Goal: Transaction & Acquisition: Purchase product/service

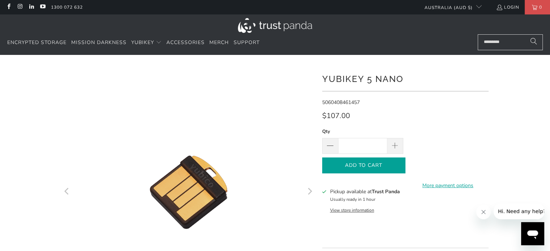
click at [375, 167] on span "Add to Cart" at bounding box center [364, 166] width 68 height 6
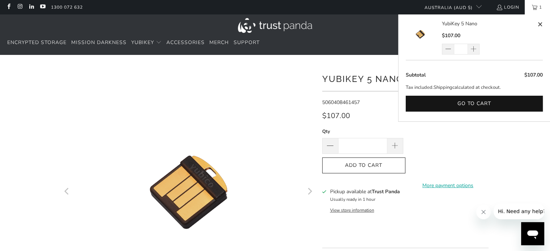
click at [308, 192] on icon "Next" at bounding box center [309, 192] width 7 height 152
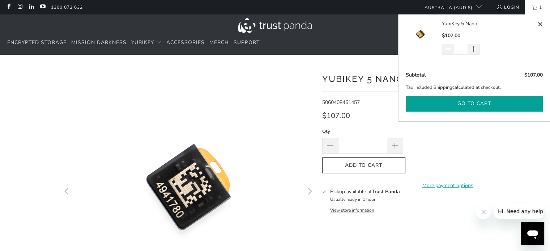
click at [509, 100] on button "Go to cart" at bounding box center [474, 104] width 137 height 16
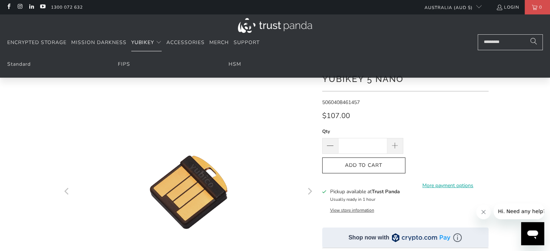
click at [149, 46] on span "YubiKey" at bounding box center [142, 42] width 23 height 7
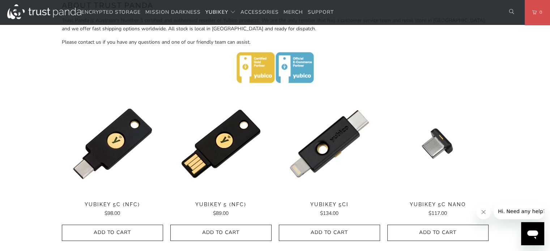
scroll to position [301, 0]
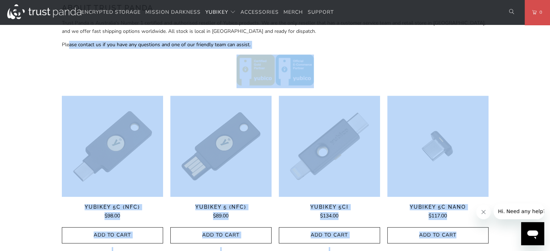
drag, startPoint x: 68, startPoint y: 37, endPoint x: 11, endPoint y: 9, distance: 63.2
click at [506, 221] on div "Home / [PERSON_NAME] for Businesses and Professionals YubiKey 5 Series Multi-pr…" at bounding box center [275, 217] width 550 height 926
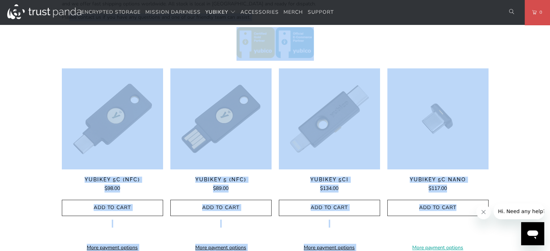
scroll to position [337, 0]
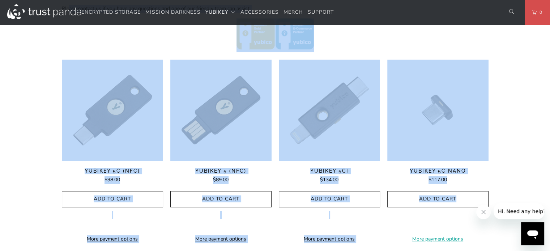
click at [520, 70] on div "Home / [PERSON_NAME] for Businesses and Professionals YubiKey 5 Series Multi-pr…" at bounding box center [275, 181] width 550 height 926
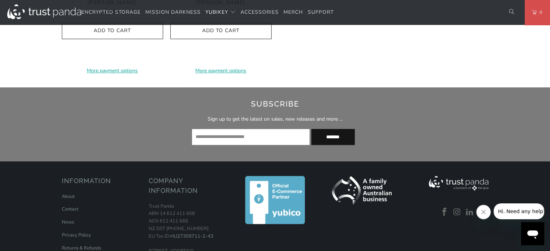
scroll to position [916, 0]
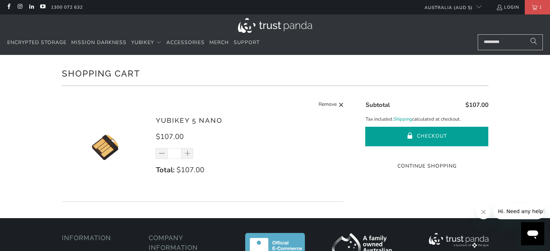
click at [420, 133] on button "Checkout" at bounding box center [426, 137] width 123 height 20
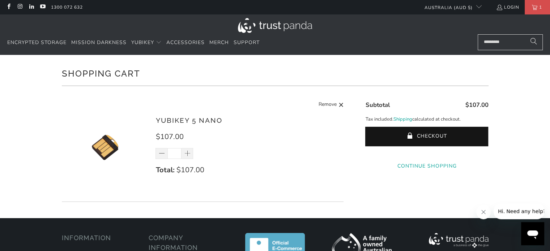
click at [446, 170] on link "Continue Shopping" at bounding box center [426, 166] width 123 height 8
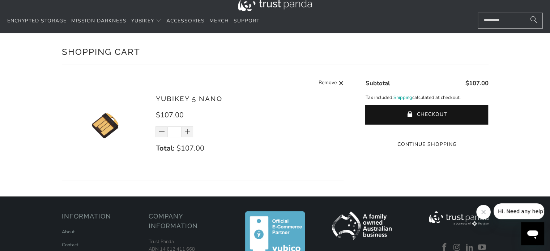
scroll to position [24, 0]
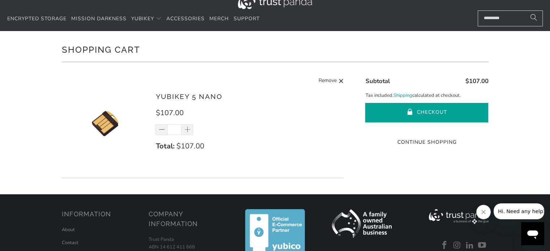
click at [434, 112] on button "Checkout" at bounding box center [426, 113] width 123 height 20
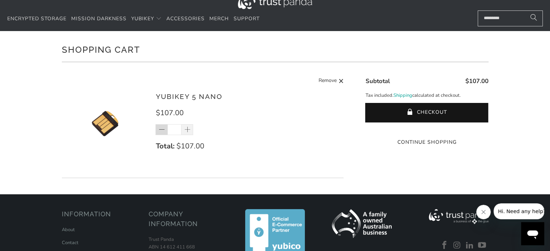
click at [158, 129] on span at bounding box center [161, 129] width 12 height 11
type input "*"
